Goal: Communication & Community: Answer question/provide support

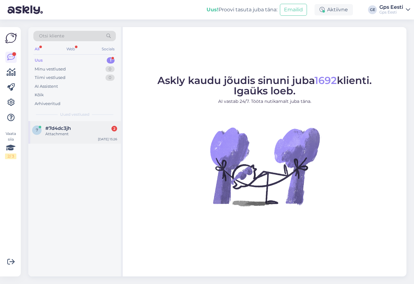
click at [67, 131] on span "#7d4dc3jh" at bounding box center [57, 129] width 25 height 6
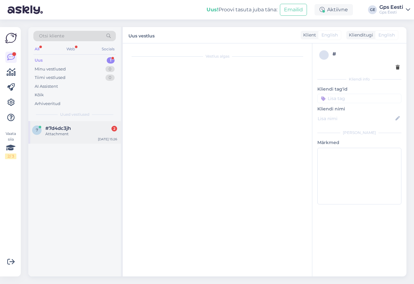
scroll to position [378, 0]
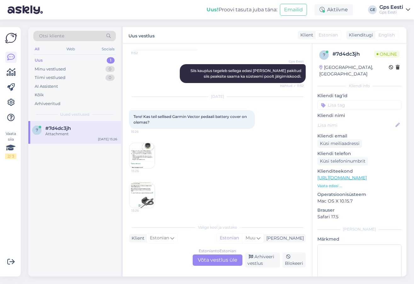
click at [143, 162] on img at bounding box center [141, 155] width 25 height 25
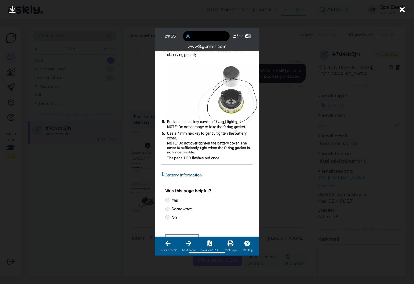
click at [397, 8] on div at bounding box center [402, 10] width 13 height 20
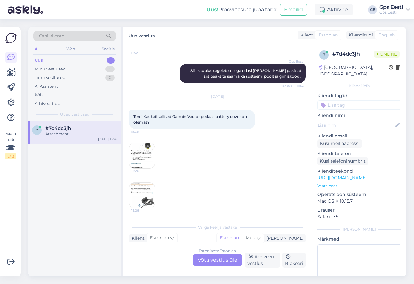
click at [138, 195] on img at bounding box center [141, 195] width 25 height 25
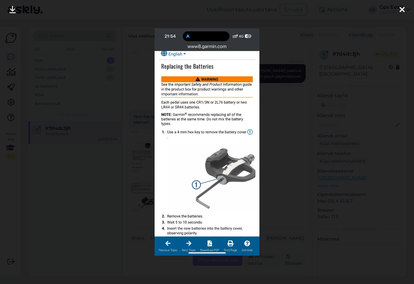
click at [402, 6] on icon at bounding box center [401, 10] width 5 height 8
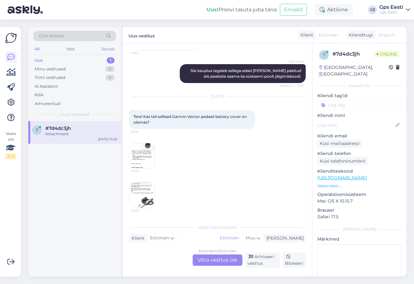
click at [210, 260] on div "Estonian to Estonian Võta vestlus üle" at bounding box center [218, 260] width 50 height 11
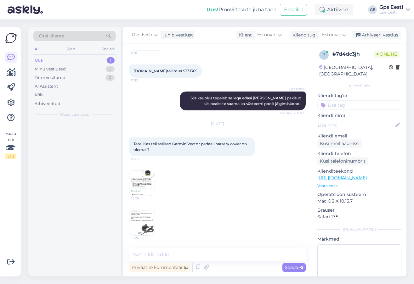
scroll to position [350, 0]
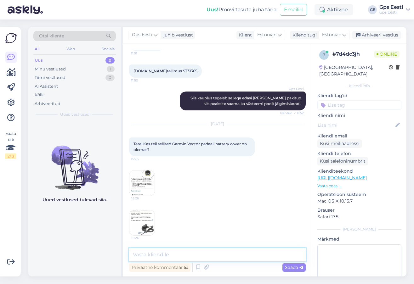
click at [177, 253] on textarea at bounding box center [217, 254] width 177 height 13
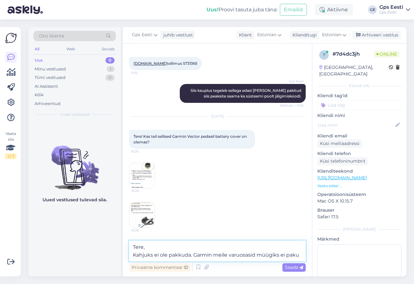
scroll to position [366, 0]
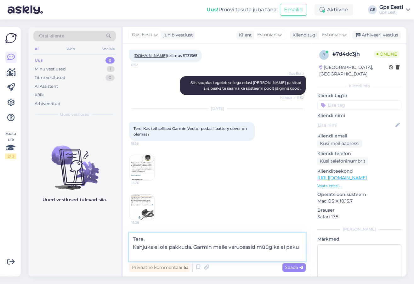
type textarea "Tere, Kahjuks ei ole pakkuda. Garmin meile varuosasid müügiks ei paku."
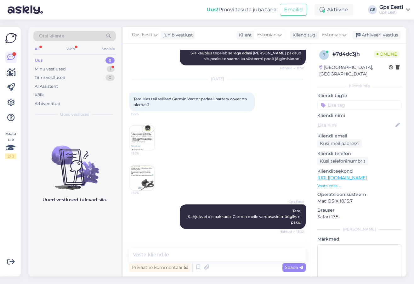
scroll to position [416, 0]
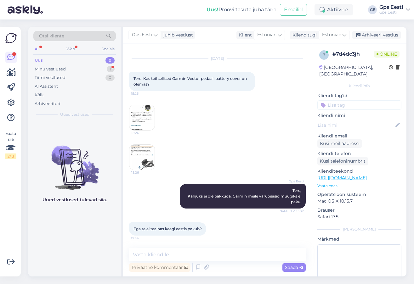
drag, startPoint x: 75, startPoint y: 244, endPoint x: 181, endPoint y: 248, distance: 106.8
click at [75, 243] on div "Uued vestlused tulevad siia." at bounding box center [74, 198] width 93 height 155
click at [186, 257] on textarea at bounding box center [217, 254] width 177 height 13
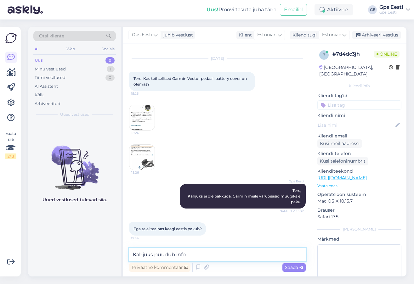
type textarea "Kahjuks puudub info."
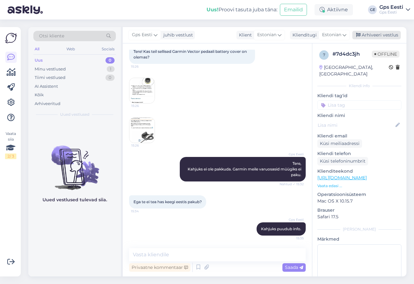
click at [392, 35] on div "Arhiveeri vestlus" at bounding box center [376, 35] width 48 height 8
